Goal: Task Accomplishment & Management: Use online tool/utility

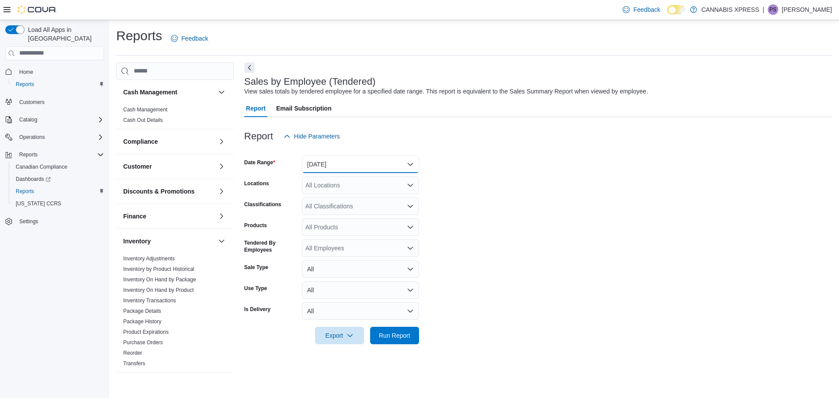
click at [410, 167] on button "[DATE]" at bounding box center [360, 164] width 117 height 17
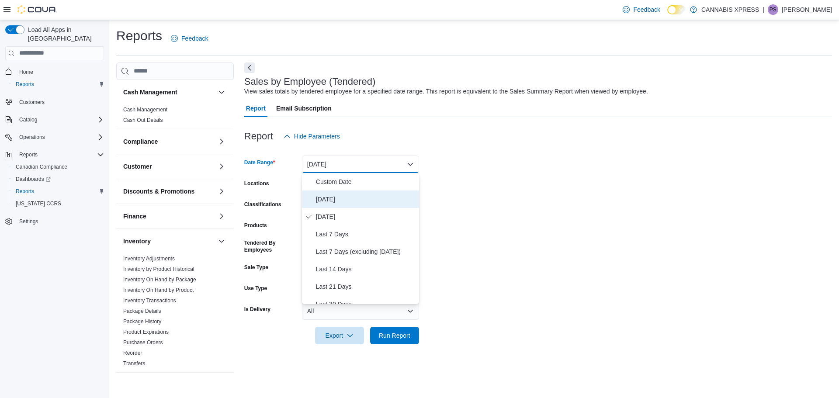
click at [336, 197] on span "[DATE]" at bounding box center [366, 199] width 100 height 10
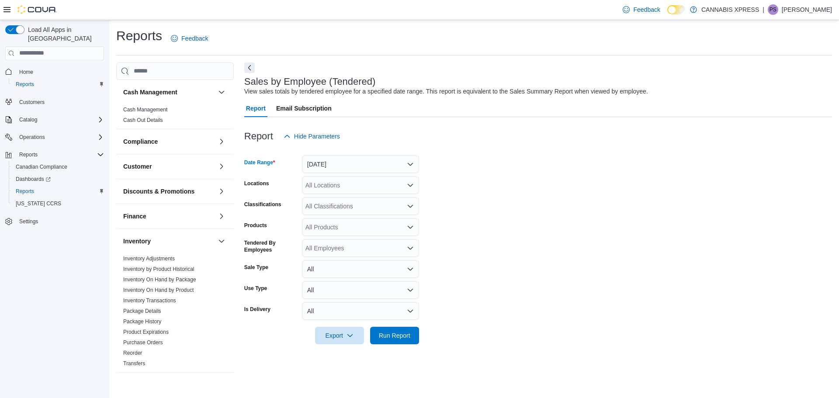
click at [411, 185] on icon "Open list of options" at bounding box center [410, 185] width 5 height 3
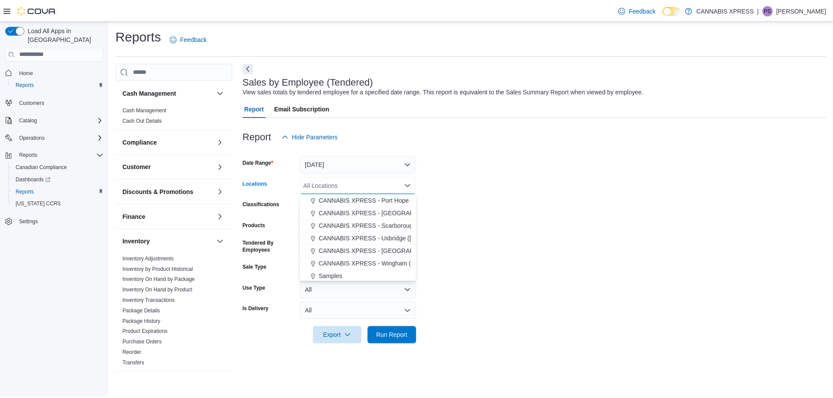
scroll to position [131, 0]
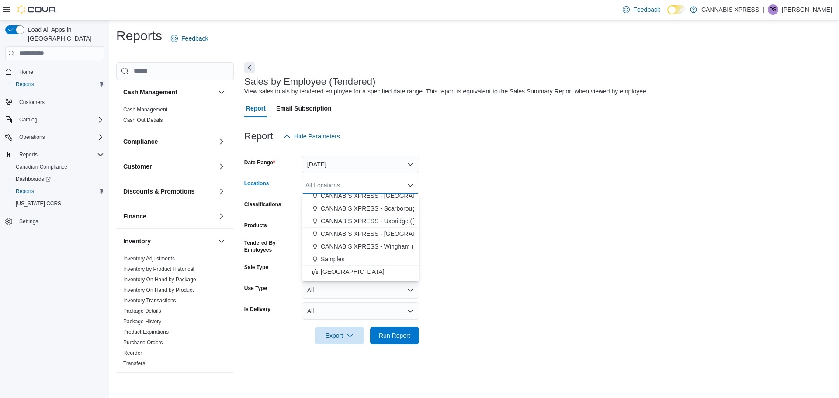
click at [390, 223] on span "CANNABIS XPRESS - Uxbridge ([GEOGRAPHIC_DATA])" at bounding box center [399, 221] width 157 height 9
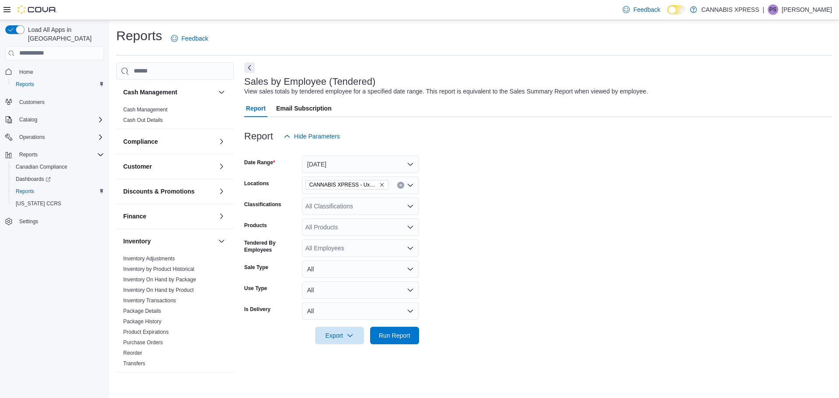
click at [490, 257] on form "Date Range [DATE] Locations CANNABIS XPRESS - [GEOGRAPHIC_DATA] (Reach Street) …" at bounding box center [538, 244] width 588 height 199
click at [393, 336] on span "Run Report" at bounding box center [394, 335] width 31 height 9
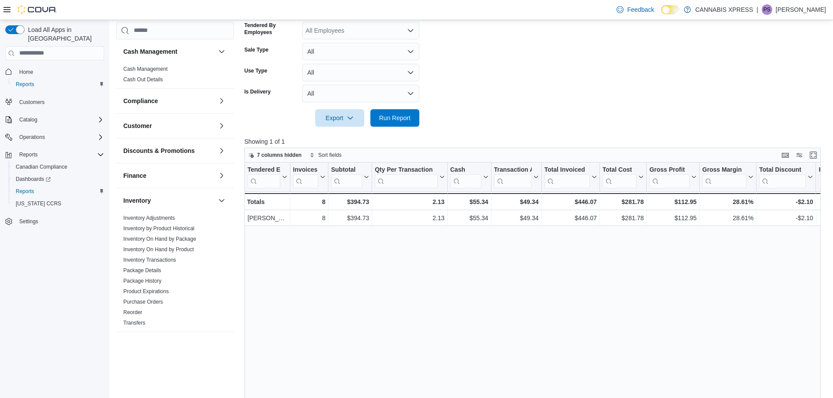
scroll to position [219, 0]
